Goal: Information Seeking & Learning: Learn about a topic

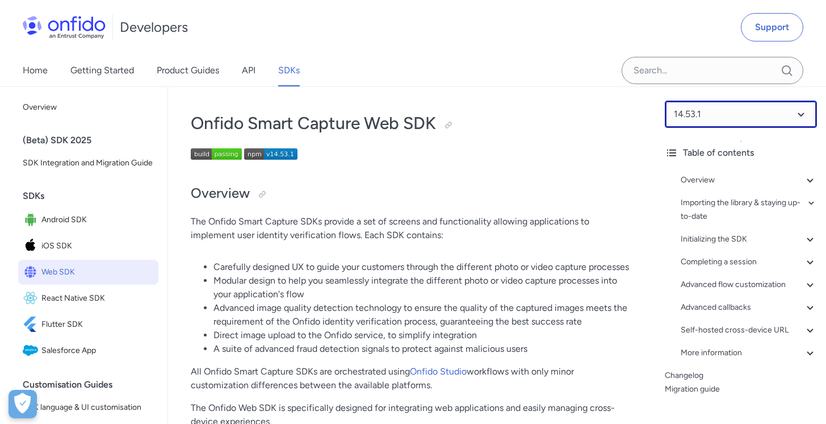
click at [715, 114] on select at bounding box center [741, 114] width 152 height 27
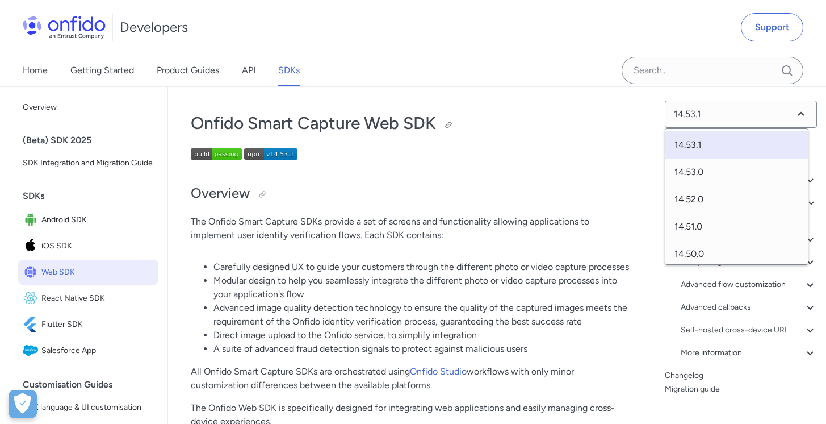
click at [557, 126] on h1 "Onfido Smart Capture Web SDK" at bounding box center [412, 123] width 442 height 23
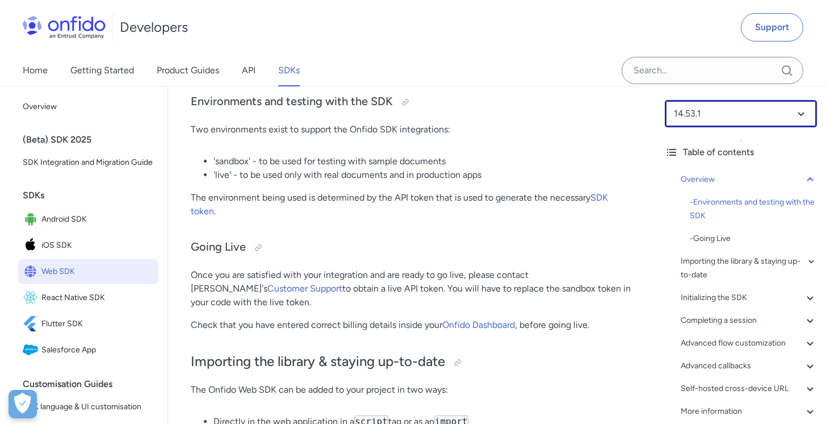
scroll to position [553, 0]
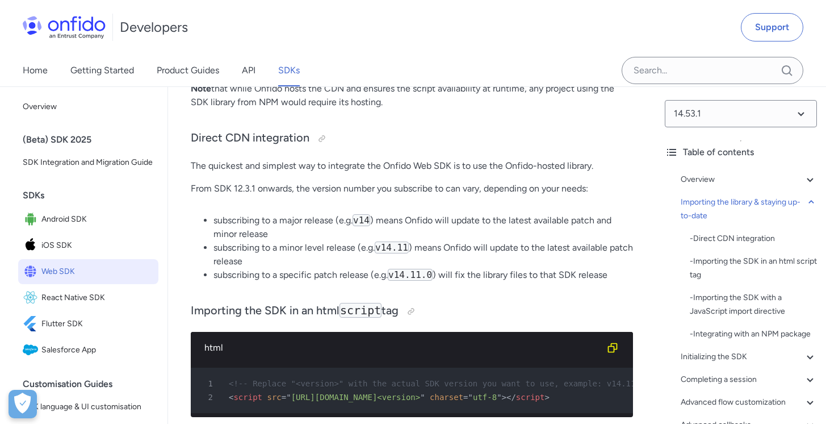
scroll to position [1227, 0]
